Goal: Navigation & Orientation: Find specific page/section

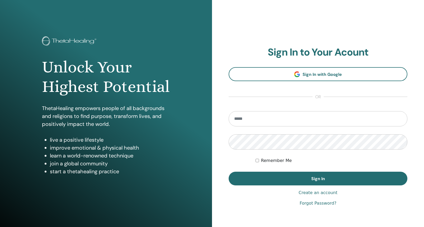
click at [238, 122] on input "email" at bounding box center [317, 118] width 179 height 15
type input "**********"
click at [228, 172] on button "Sign In" at bounding box center [317, 179] width 179 height 14
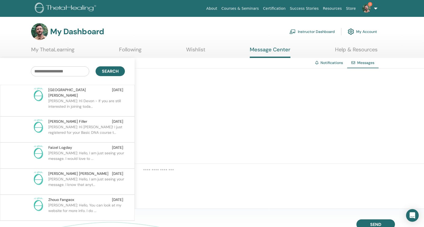
click at [80, 98] on p "Eric: Hi Devon - If you are still interested in joining toda..." at bounding box center [86, 106] width 76 height 16
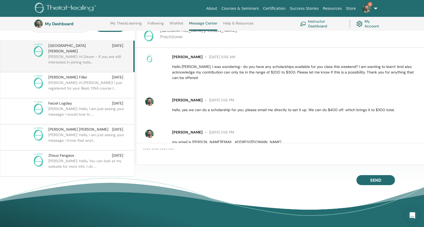
click at [372, 10] on span "2" at bounding box center [366, 8] width 13 height 4
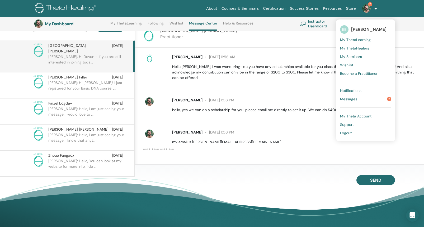
click at [355, 92] on span "Notifications" at bounding box center [350, 90] width 21 height 5
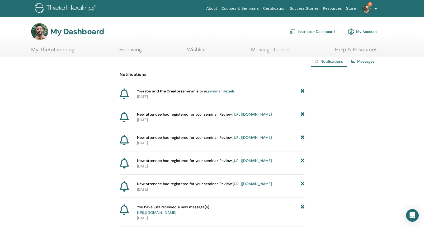
click at [321, 31] on link "Instructor Dashboard" at bounding box center [311, 32] width 45 height 12
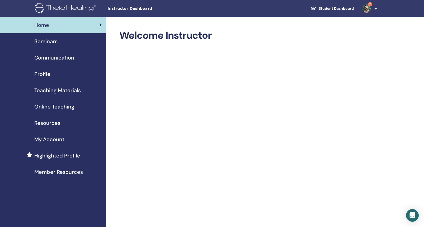
click at [42, 42] on span "Seminars" at bounding box center [45, 41] width 23 height 8
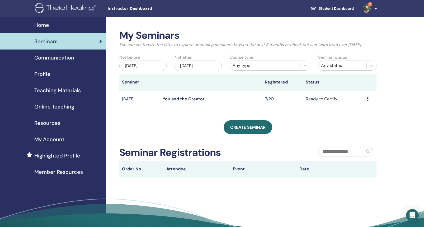
click at [184, 102] on link "You and the Creator" at bounding box center [183, 99] width 42 height 6
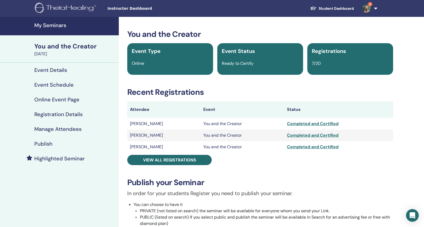
scroll to position [1, 0]
